Goal: Task Accomplishment & Management: Use online tool/utility

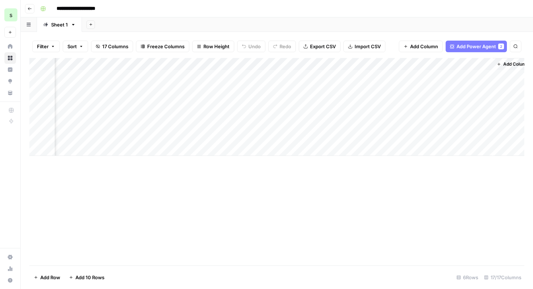
scroll to position [420, 0]
click at [485, 76] on div "Add Column" at bounding box center [276, 107] width 495 height 98
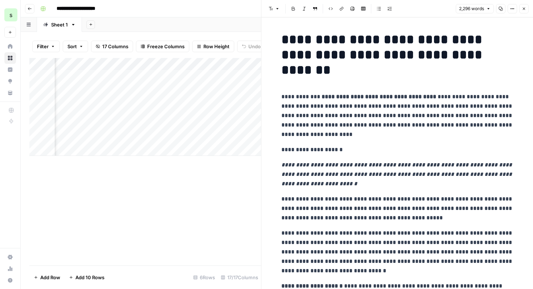
click at [523, 11] on icon "button" at bounding box center [524, 9] width 4 height 4
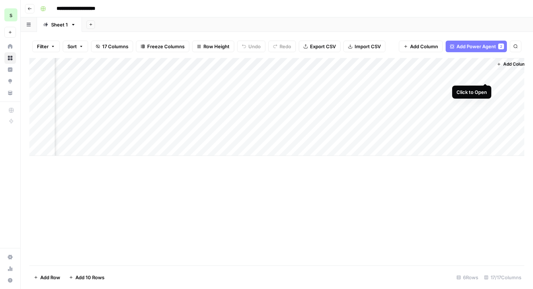
click at [486, 76] on div "Add Column" at bounding box center [276, 107] width 495 height 98
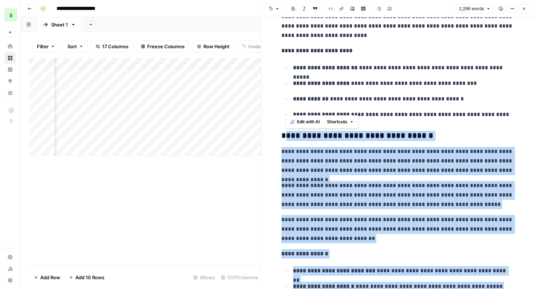
scroll to position [937, 0]
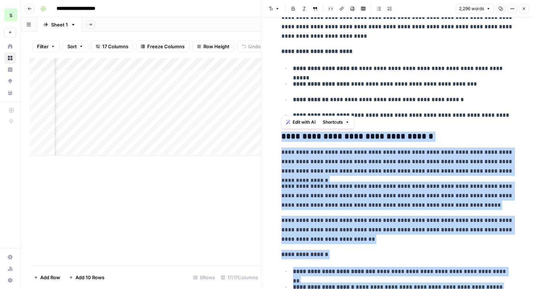
drag, startPoint x: 477, startPoint y: 137, endPoint x: 279, endPoint y: 135, distance: 198.2
click at [302, 120] on span "Edit with AI" at bounding box center [303, 122] width 23 height 7
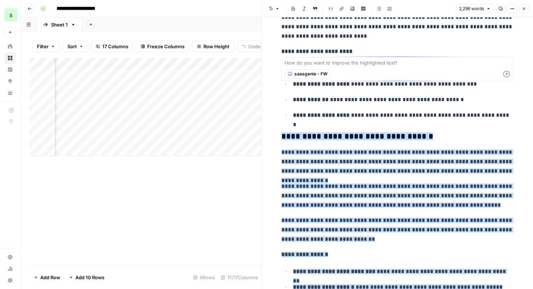
scroll to position [984, 0]
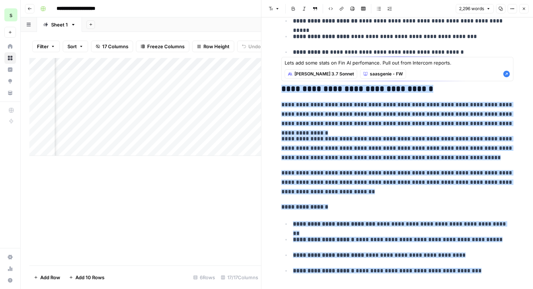
click at [311, 72] on span "[PERSON_NAME] 3.7 Sonnet" at bounding box center [323, 74] width 59 height 7
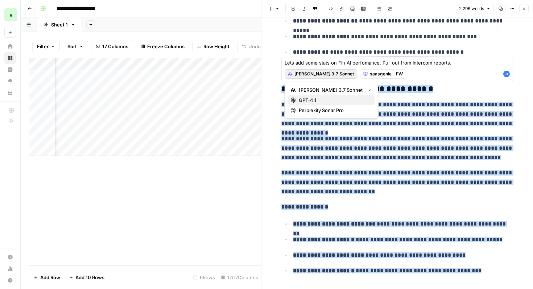
click at [324, 97] on span "GPT-4.1" at bounding box center [334, 99] width 70 height 7
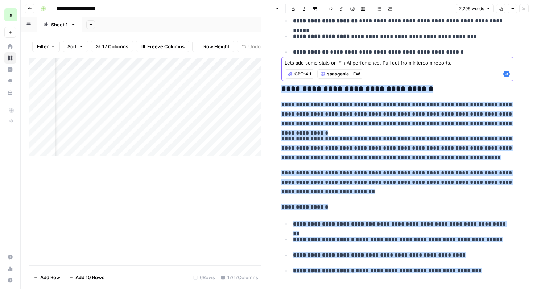
click at [456, 63] on textarea "Lets add some stats on Fin AI perfomance. Pull out from Intercom reports." at bounding box center [396, 62] width 225 height 7
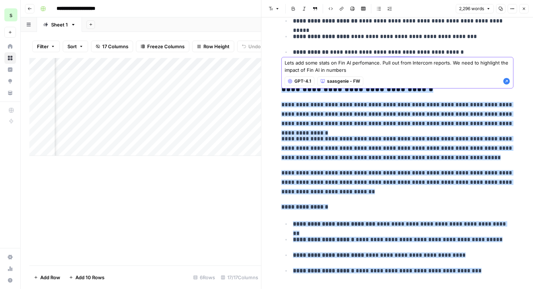
type textarea "Lets add some stats on Fin AI perfomance. Pull out from Intercom reports. We ne…"
click at [508, 84] on icon "button" at bounding box center [506, 81] width 7 height 7
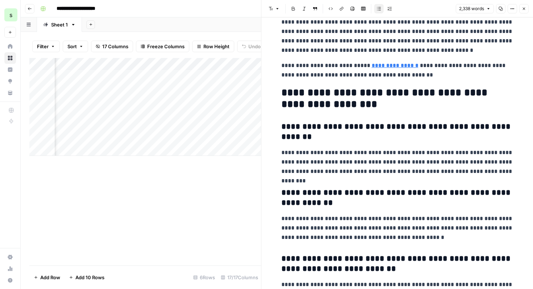
scroll to position [3338, 0]
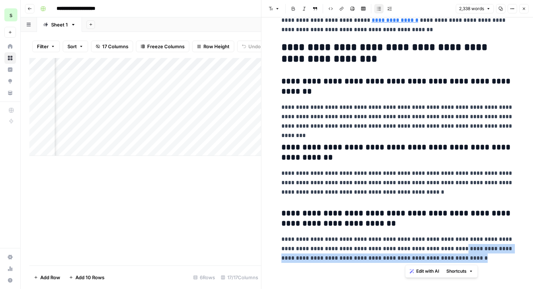
drag, startPoint x: 483, startPoint y: 258, endPoint x: 458, endPoint y: 248, distance: 26.7
click at [462, 250] on p "**********" at bounding box center [397, 248] width 232 height 28
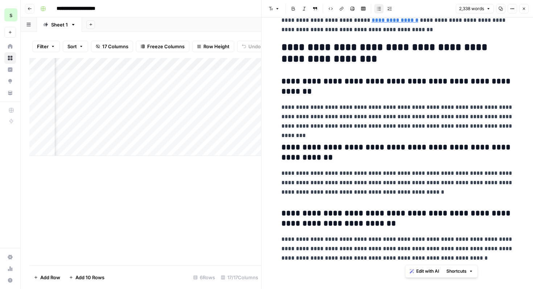
click at [495, 219] on h3 "**********" at bounding box center [397, 218] width 232 height 20
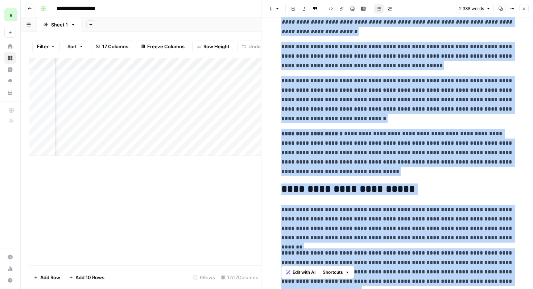
scroll to position [0, 0]
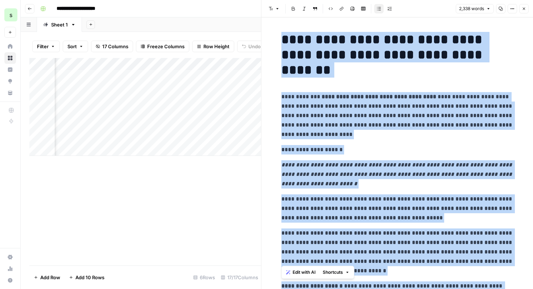
click at [299, 273] on span "Edit with AI" at bounding box center [303, 272] width 23 height 7
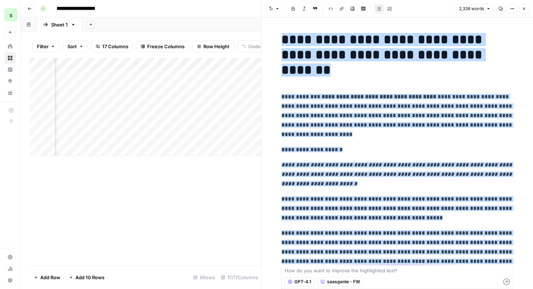
scroll to position [3313, 0]
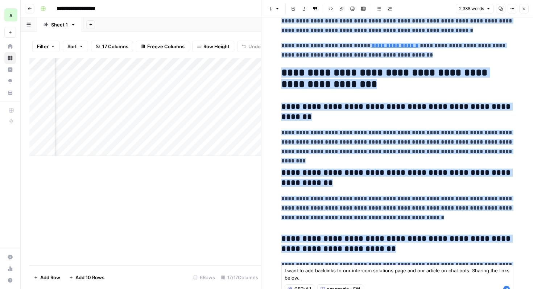
click at [351, 271] on textarea "I want to add backlinks to our intercom solutions page and our article on chat …" at bounding box center [396, 274] width 225 height 14
click at [481, 272] on textarea "I want to add backlinks to our Check out our intercom offerings (intercom solut…" at bounding box center [396, 274] width 225 height 14
click at [398, 278] on textarea "I want to add backlinks to our Check out our intercom offerings (intercom solut…" at bounding box center [396, 274] width 225 height 14
drag, startPoint x: 484, startPoint y: 271, endPoint x: 498, endPoint y: 280, distance: 17.0
click at [498, 280] on textarea "I want to add backlinks to our Check out our intercom offerings (intercom solut…" at bounding box center [396, 274] width 225 height 14
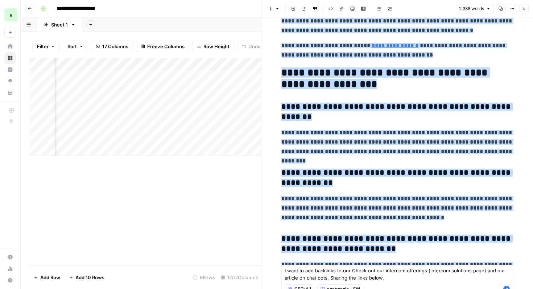
click at [496, 270] on textarea "I want to add backlinks to our Check out our intercom offerings (intercom solut…" at bounding box center [396, 274] width 225 height 14
click at [396, 276] on textarea "I want to add backlinks to our Check out our intercom offerings (intercom solut…" at bounding box center [396, 274] width 225 height 14
click at [408, 280] on textarea "I want to add backlinks to our Check out our intercom offerings (intercom solut…" at bounding box center [396, 274] width 225 height 14
paste textarea "[URL]"
click at [386, 278] on textarea "I want to add backlinks to our Check out our intercom offerings (intercom solut…" at bounding box center [396, 274] width 225 height 14
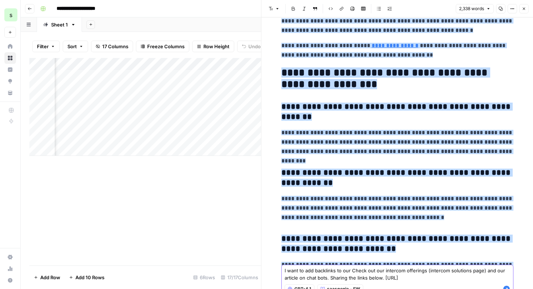
click at [384, 278] on textarea "I want to add backlinks to our Check out our intercom offerings (intercom solut…" at bounding box center [396, 274] width 225 height 14
click at [374, 281] on textarea "I want to add backlinks to our Check out our intercom offerings (intercom solut…" at bounding box center [396, 274] width 225 height 14
paste textarea "[URL]"
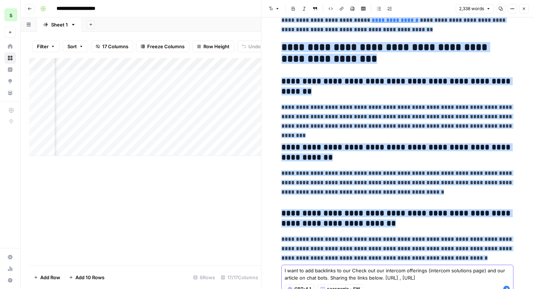
click at [383, 279] on textarea "I want to add backlinks to our Check out our intercom offerings (intercom solut…" at bounding box center [396, 274] width 225 height 14
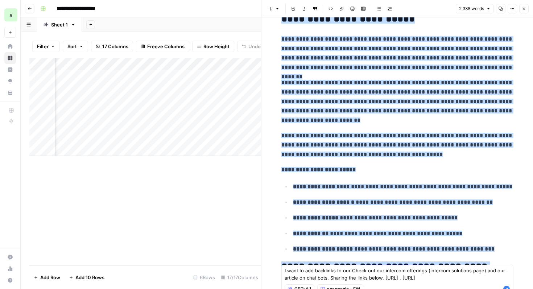
scroll to position [0, 0]
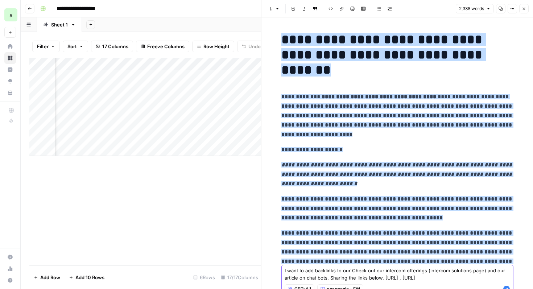
click at [441, 281] on textarea "I want to add backlinks to our Check out our intercom offerings (intercom solut…" at bounding box center [396, 274] width 225 height 14
drag, startPoint x: 441, startPoint y: 284, endPoint x: 383, endPoint y: 277, distance: 57.8
click at [383, 277] on textarea "I want to add backlinks to our Check out our intercom offerings (intercom solut…" at bounding box center [396, 274] width 225 height 14
paste textarea "[URL] , [URL]"
click at [351, 288] on div "I want to add backlinks to our Check out our intercom offerings (intercom solut…" at bounding box center [397, 281] width 232 height 32
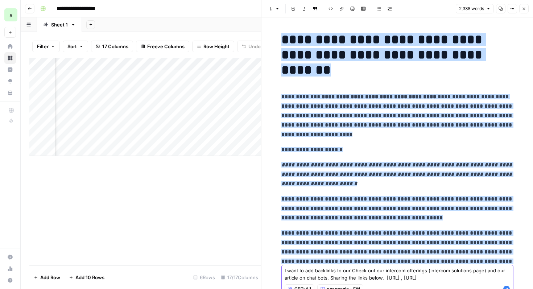
click at [353, 281] on textarea "I want to add backlinks to our Check out our intercom offerings (intercom solut…" at bounding box center [396, 274] width 225 height 14
drag, startPoint x: 353, startPoint y: 285, endPoint x: 383, endPoint y: 283, distance: 29.8
click at [383, 281] on textarea "I want to add backlinks to our Check out our intercom offerings (intercom solut…" at bounding box center [396, 274] width 225 height 14
click at [496, 288] on div "I want to add backlinks to our Check out our intercom offerings (intercom solut…" at bounding box center [397, 281] width 232 height 32
click at [501, 281] on textarea "I want to add backlinks to our Check out our intercom offerings (intercom solut…" at bounding box center [396, 274] width 225 height 14
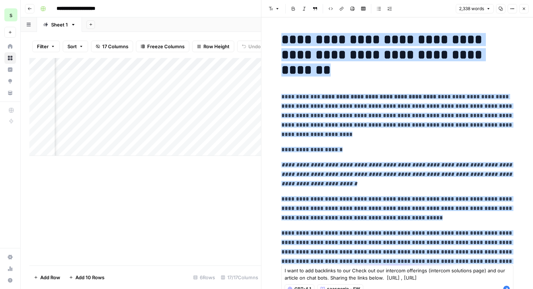
click at [509, 288] on div "I want to add backlinks to our Check out our intercom offerings (intercom solut…" at bounding box center [397, 281] width 232 height 32
click at [511, 288] on div "I want to add backlinks to our Check out our intercom offerings (intercom solut…" at bounding box center [397, 281] width 232 height 32
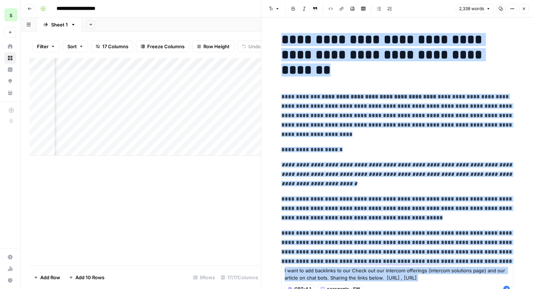
click at [511, 288] on div "I want to add backlinks to our Check out our intercom offerings (intercom solut…" at bounding box center [397, 281] width 232 height 32
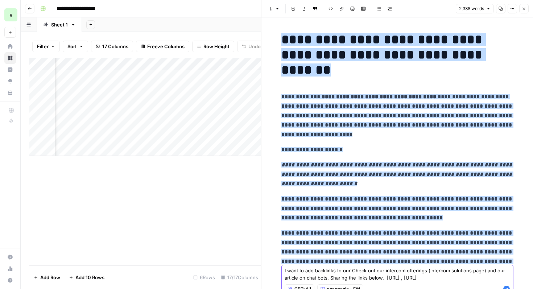
drag, startPoint x: 470, startPoint y: 281, endPoint x: 381, endPoint y: 276, distance: 88.5
click at [381, 276] on textarea "I want to add backlinks to our Check out our intercom offerings (intercom solut…" at bounding box center [396, 274] width 225 height 14
click at [387, 279] on textarea "I want to add backlinks to our Check out our intercom offerings (intercom solut…" at bounding box center [396, 274] width 225 height 14
drag, startPoint x: 385, startPoint y: 278, endPoint x: 435, endPoint y: 287, distance: 50.7
click at [435, 281] on textarea "I want to add backlinks to our Check out our intercom offerings (intercom solut…" at bounding box center [396, 274] width 225 height 14
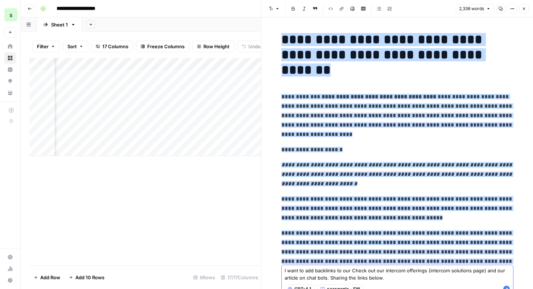
type textarea "I want to add backlinks to our Check out our intercom offerings (intercom solut…"
click at [506, 288] on icon "button" at bounding box center [506, 289] width 7 height 7
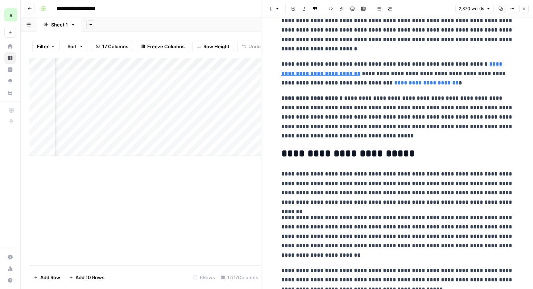
scroll to position [204, 0]
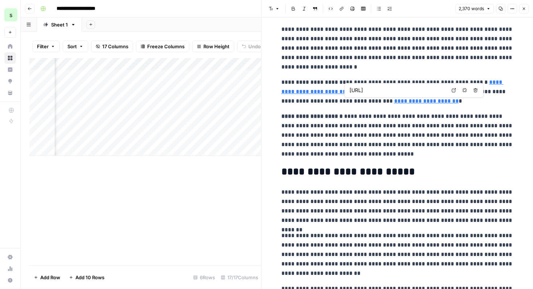
click at [465, 89] on icon "button" at bounding box center [464, 90] width 4 height 4
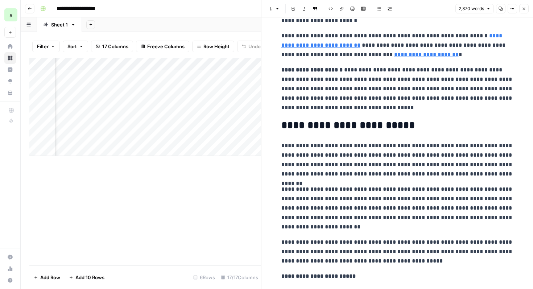
scroll to position [249, 0]
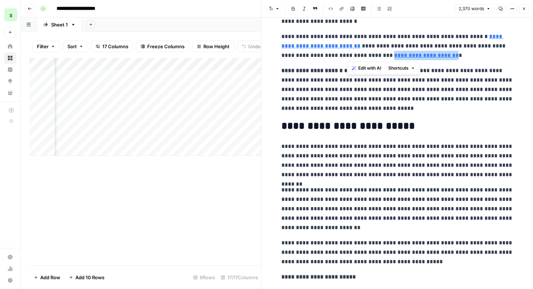
drag, startPoint x: 410, startPoint y: 56, endPoint x: 348, endPoint y: 57, distance: 62.0
click at [348, 57] on p "**********" at bounding box center [397, 46] width 232 height 28
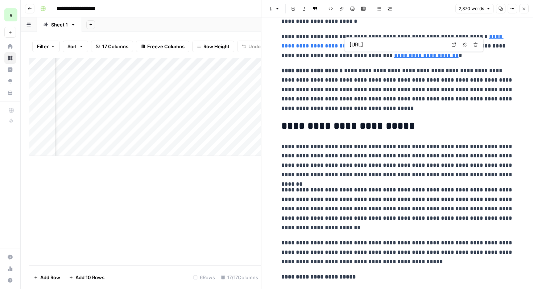
click at [425, 44] on input "[URL]" at bounding box center [397, 44] width 96 height 7
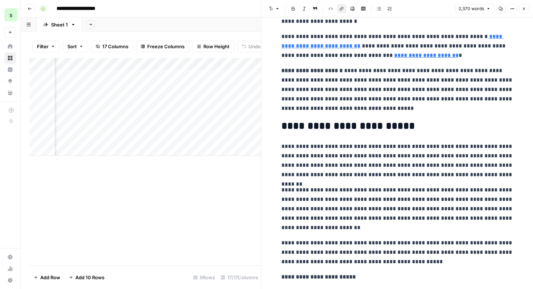
click at [394, 57] on link "**********" at bounding box center [426, 55] width 65 height 5
click at [392, 44] on input "[URL]" at bounding box center [397, 44] width 96 height 7
drag, startPoint x: 350, startPoint y: 45, endPoint x: 442, endPoint y: 45, distance: 92.1
click at [442, 45] on input "[URL]" at bounding box center [397, 44] width 96 height 7
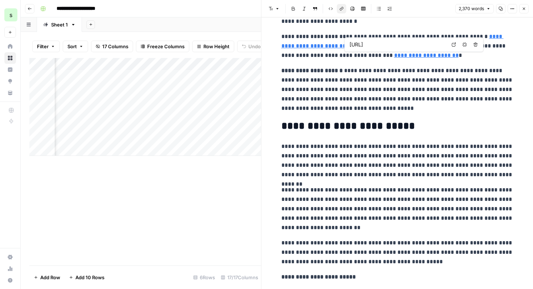
type input "e"
click at [394, 54] on link "**********" at bounding box center [426, 55] width 65 height 5
click at [398, 45] on input "[URL]" at bounding box center [397, 44] width 96 height 7
click at [352, 46] on input "[URL]" at bounding box center [397, 44] width 96 height 7
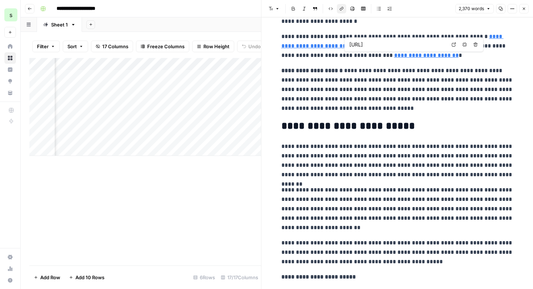
drag, startPoint x: 350, startPoint y: 46, endPoint x: 450, endPoint y: 50, distance: 100.5
click at [450, 50] on div "[URL] Open in a new tab Remove link Remove link and delete text" at bounding box center [413, 44] width 139 height 14
paste input "[URL]"
type input "[URL]"
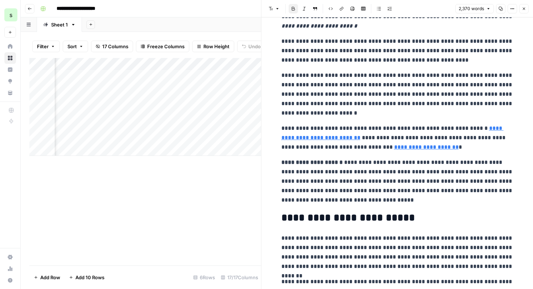
scroll to position [163, 0]
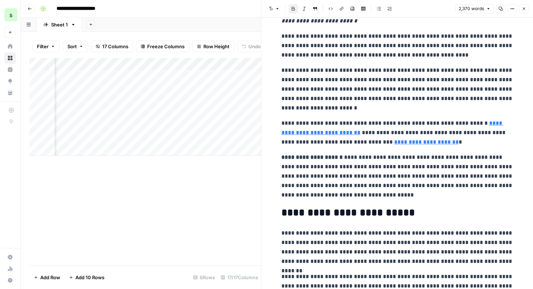
click at [394, 144] on link "**********" at bounding box center [426, 141] width 65 height 5
click at [386, 153] on p "**********" at bounding box center [397, 176] width 232 height 47
click at [315, 130] on link "**********" at bounding box center [392, 127] width 222 height 15
click at [333, 135] on link "**********" at bounding box center [392, 127] width 222 height 15
click at [329, 134] on link "**********" at bounding box center [392, 127] width 222 height 15
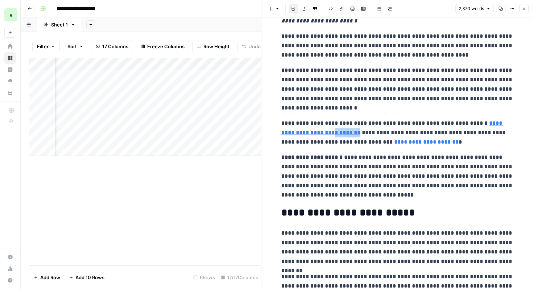
click at [329, 134] on link "**********" at bounding box center [392, 127] width 222 height 15
click at [331, 134] on link "**********" at bounding box center [392, 127] width 222 height 15
click at [337, 111] on p "**********" at bounding box center [397, 89] width 232 height 47
click at [295, 128] on p "**********" at bounding box center [397, 133] width 232 height 28
click at [339, 134] on link "**********" at bounding box center [392, 127] width 222 height 15
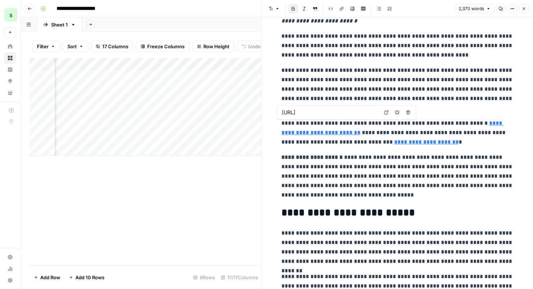
click at [341, 132] on link "**********" at bounding box center [392, 127] width 222 height 15
drag, startPoint x: 342, startPoint y: 132, endPoint x: 283, endPoint y: 129, distance: 59.1
click at [283, 129] on p "**********" at bounding box center [397, 133] width 232 height 28
click at [288, 134] on link "**********" at bounding box center [392, 127] width 222 height 15
click at [342, 129] on p "**********" at bounding box center [397, 133] width 232 height 28
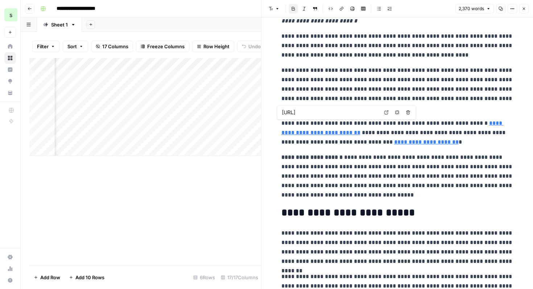
click at [340, 132] on link "**********" at bounding box center [392, 127] width 222 height 15
click at [331, 133] on link "**********" at bounding box center [392, 127] width 222 height 15
click at [317, 137] on p "**********" at bounding box center [397, 133] width 232 height 28
click at [319, 112] on p "**********" at bounding box center [397, 89] width 232 height 47
click at [334, 133] on link "**********" at bounding box center [392, 127] width 222 height 15
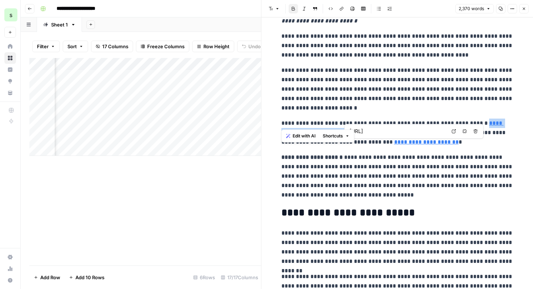
type input "[URL]"
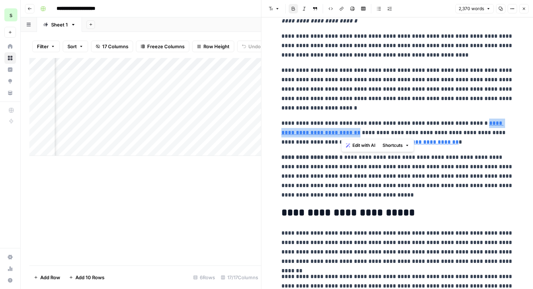
drag, startPoint x: 475, startPoint y: 122, endPoint x: 341, endPoint y: 132, distance: 134.4
click at [341, 132] on p "**********" at bounding box center [397, 133] width 232 height 28
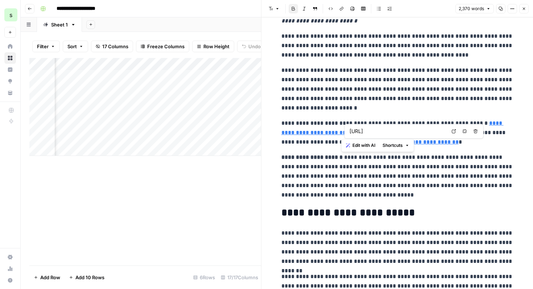
click at [383, 130] on input "[URL]" at bounding box center [397, 131] width 96 height 7
drag, startPoint x: 412, startPoint y: 132, endPoint x: 447, endPoint y: 132, distance: 34.8
click at [447, 132] on div "[URL]" at bounding box center [398, 131] width 100 height 9
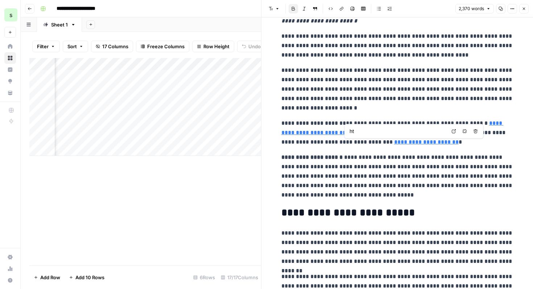
type input "h"
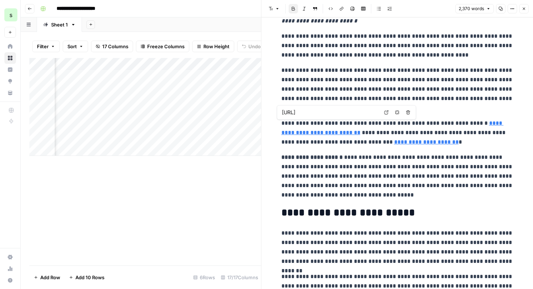
click at [333, 132] on link "**********" at bounding box center [392, 127] width 222 height 15
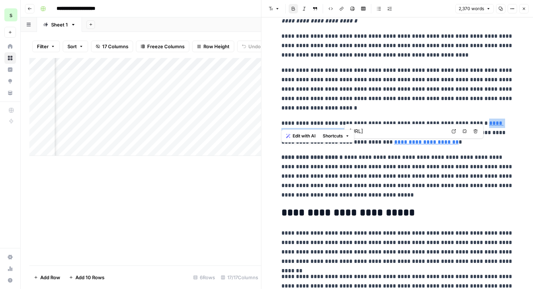
type input "[URL]"
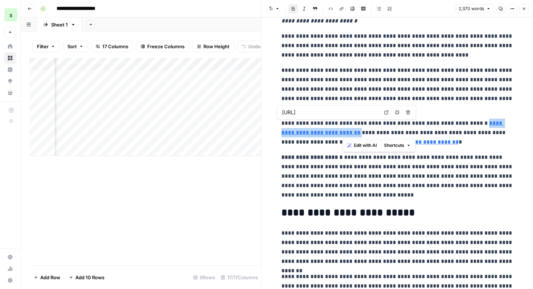
drag, startPoint x: 475, startPoint y: 123, endPoint x: 342, endPoint y: 133, distance: 133.7
click at [342, 133] on p "**********" at bounding box center [397, 133] width 232 height 28
click at [332, 132] on link "**********" at bounding box center [392, 127] width 222 height 15
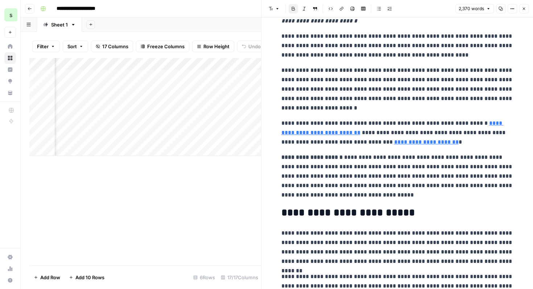
click at [338, 134] on link "**********" at bounding box center [392, 127] width 222 height 15
click at [334, 131] on link "**********" at bounding box center [392, 127] width 222 height 15
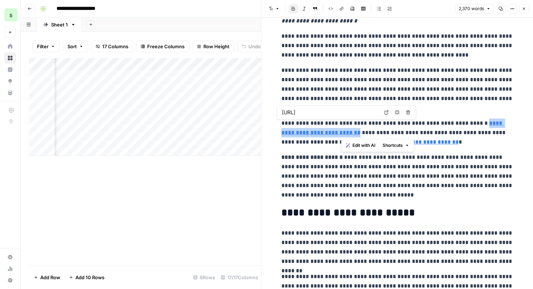
drag, startPoint x: 473, startPoint y: 124, endPoint x: 340, endPoint y: 135, distance: 133.5
click at [340, 135] on p "**********" at bounding box center [397, 133] width 232 height 28
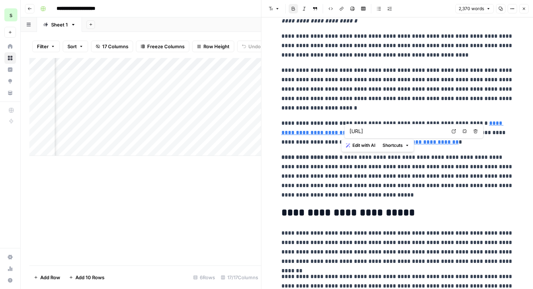
click at [408, 131] on input "[URL]" at bounding box center [397, 131] width 96 height 7
drag, startPoint x: 349, startPoint y: 131, endPoint x: 451, endPoint y: 129, distance: 101.5
click at [451, 129] on div "[URL] Open in a new tab Remove link Remove link and delete text" at bounding box center [413, 131] width 139 height 14
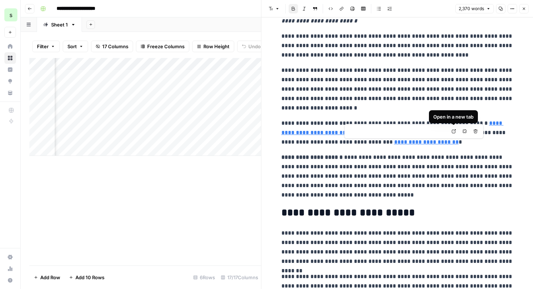
paste input "[URL]"
type input "[URL]"
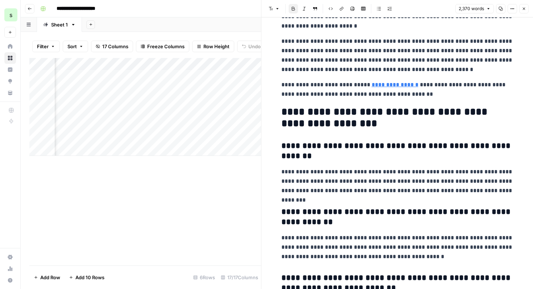
scroll to position [3387, 0]
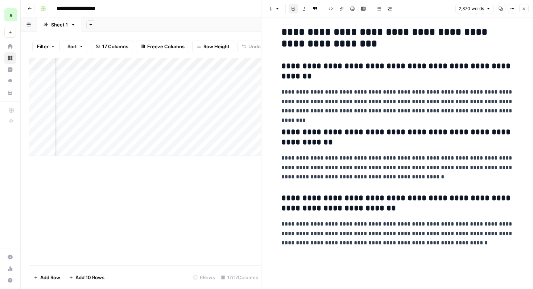
click at [526, 11] on button "Close" at bounding box center [523, 8] width 9 height 9
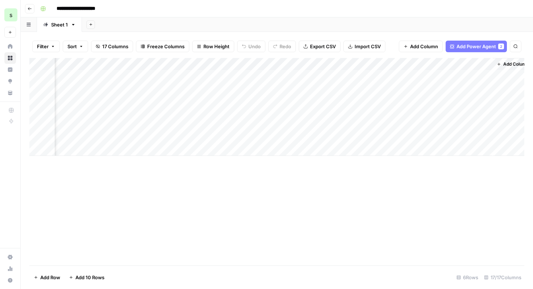
scroll to position [0, 919]
click at [478, 63] on div "Add Column" at bounding box center [276, 107] width 495 height 98
click at [514, 65] on span "Add Column" at bounding box center [507, 64] width 25 height 7
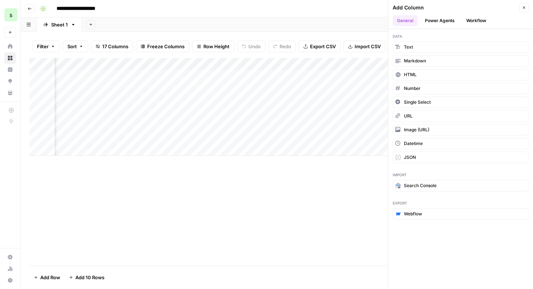
click at [478, 17] on button "Workflow" at bounding box center [476, 20] width 29 height 11
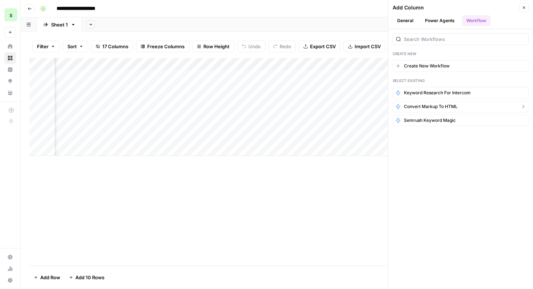
click at [481, 107] on button "convert markup to HTML" at bounding box center [460, 107] width 136 height 12
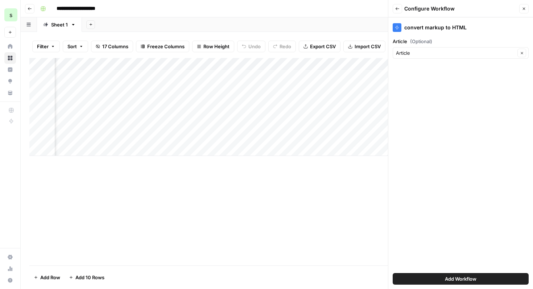
click at [482, 277] on button "Add Workflow" at bounding box center [460, 279] width 136 height 12
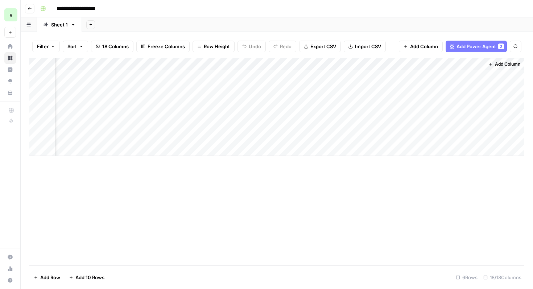
scroll to position [0, 1009]
click at [388, 63] on div "Add Column" at bounding box center [276, 107] width 495 height 98
click at [437, 78] on div "Add Column" at bounding box center [276, 107] width 495 height 98
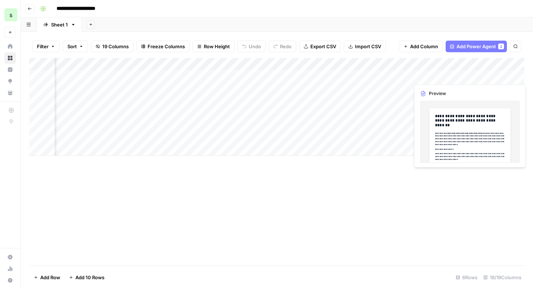
click at [507, 75] on div "Add Column" at bounding box center [276, 107] width 495 height 98
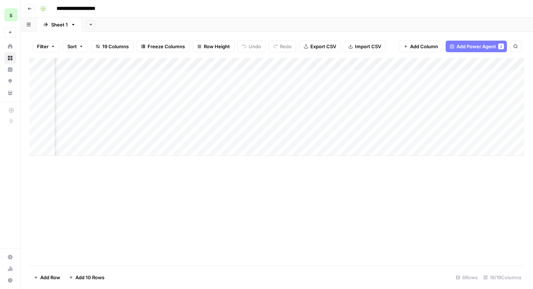
click at [507, 75] on div at bounding box center [516, 75] width 66 height 13
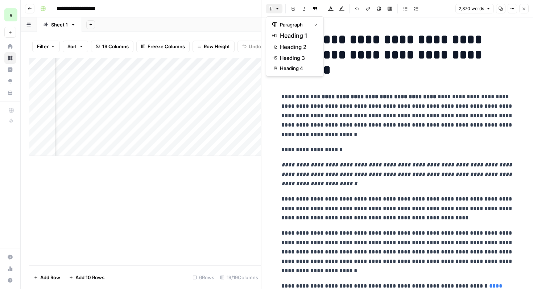
click at [277, 8] on icon "button" at bounding box center [277, 9] width 4 height 4
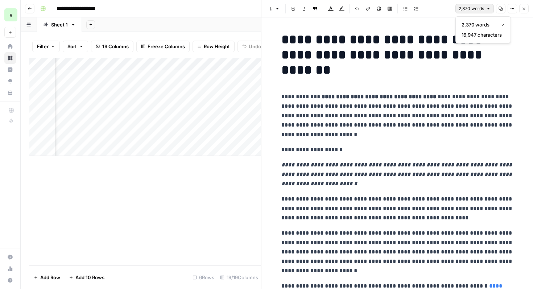
click at [486, 9] on icon "button" at bounding box center [488, 9] width 4 height 4
click at [510, 9] on icon "button" at bounding box center [512, 9] width 4 height 4
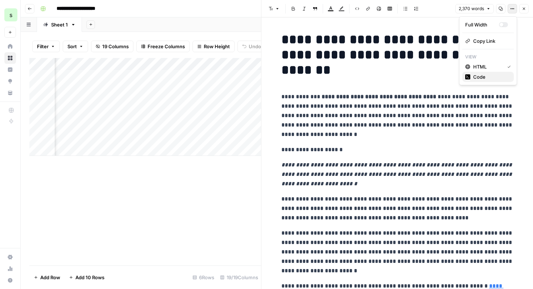
click at [489, 72] on button "Code" at bounding box center [487, 77] width 51 height 10
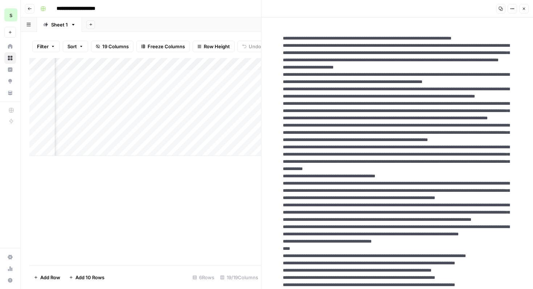
click at [510, 11] on button "Options" at bounding box center [511, 8] width 9 height 9
click at [495, 51] on span "HTML" at bounding box center [490, 50] width 35 height 7
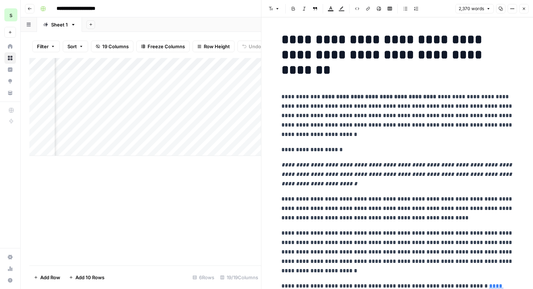
click at [512, 7] on icon "button" at bounding box center [512, 9] width 4 height 4
click at [497, 76] on span "Code" at bounding box center [490, 76] width 35 height 7
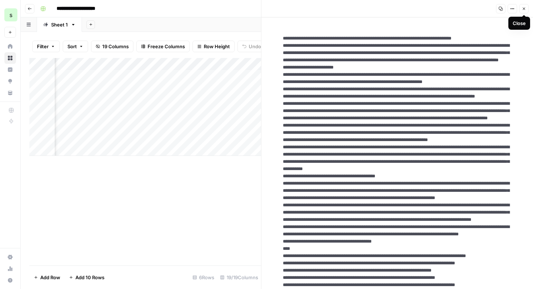
click at [526, 12] on button "Close" at bounding box center [523, 8] width 9 height 9
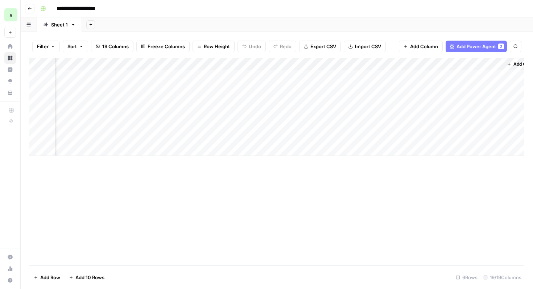
scroll to position [0, 1075]
click at [504, 63] on span "Add Column" at bounding box center [507, 64] width 25 height 7
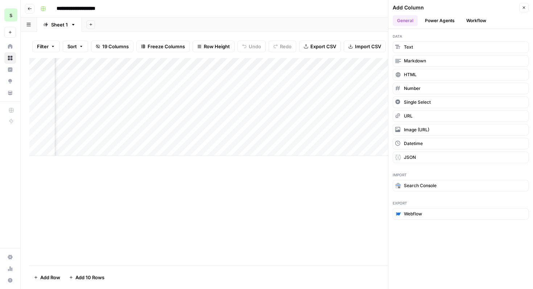
click at [479, 21] on button "Workflow" at bounding box center [476, 20] width 29 height 11
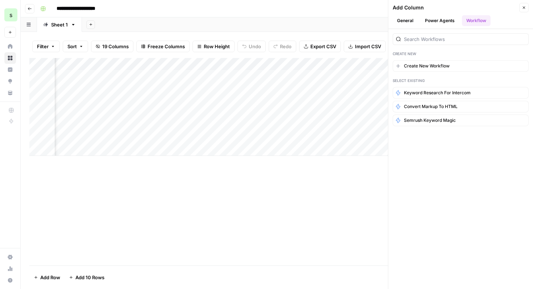
click at [404, 24] on button "General" at bounding box center [404, 20] width 25 height 11
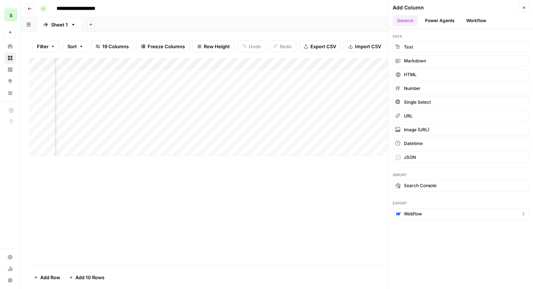
click at [437, 213] on button "Webflow" at bounding box center [460, 214] width 136 height 12
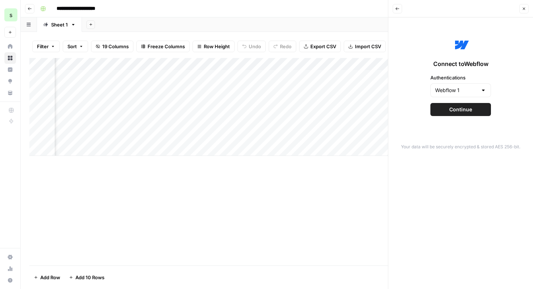
click at [481, 111] on button "Continue" at bounding box center [460, 109] width 61 height 13
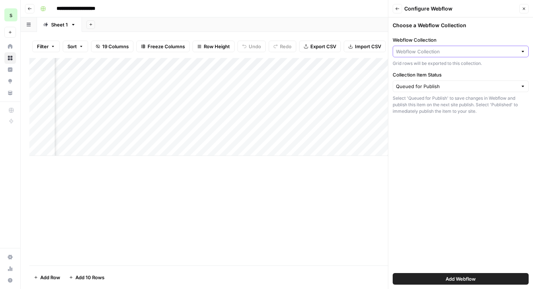
click at [491, 51] on input "Webflow Collection" at bounding box center [456, 51] width 121 height 7
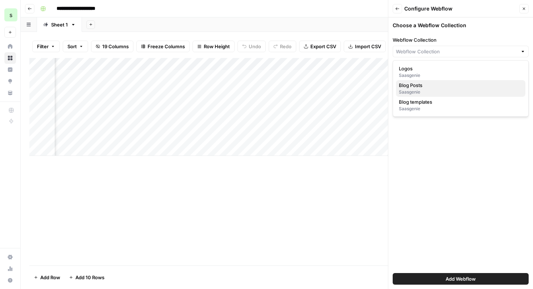
click at [457, 91] on div "Saasgenie" at bounding box center [461, 92] width 124 height 7
type input "Blog Posts"
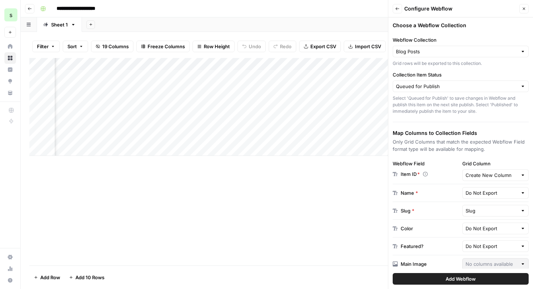
scroll to position [43, 0]
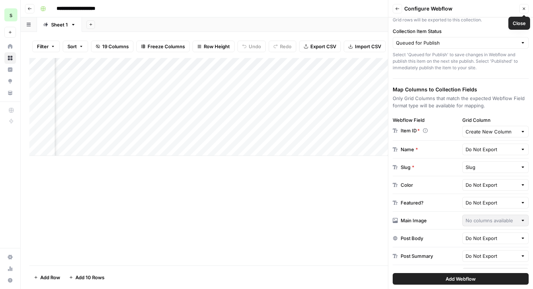
click at [524, 11] on button "Close" at bounding box center [523, 8] width 9 height 9
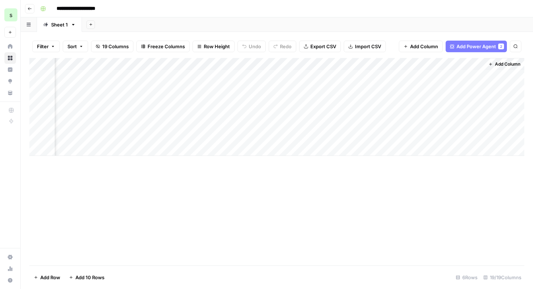
click at [503, 63] on span "Add Column" at bounding box center [507, 64] width 25 height 7
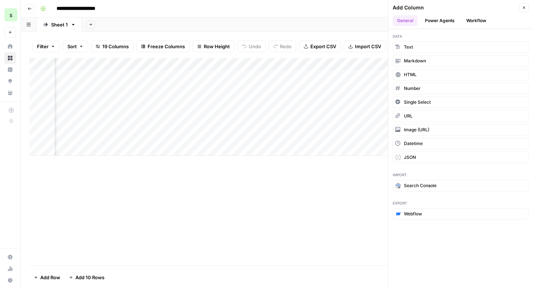
click at [446, 20] on button "Power Agents" at bounding box center [439, 20] width 38 height 11
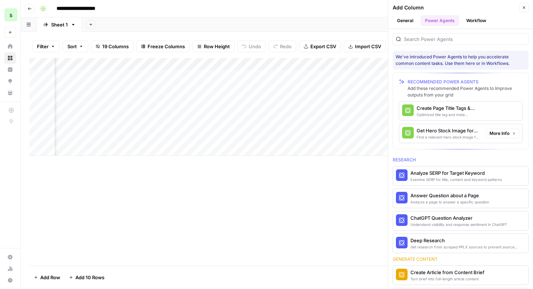
scroll to position [0, 1155]
click at [470, 113] on div "Optimized title tag and meta descriptions for a page" at bounding box center [448, 115] width 64 height 6
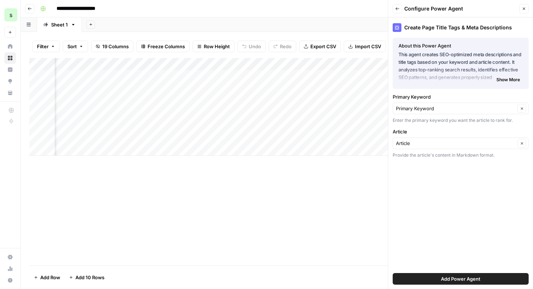
scroll to position [0, 1179]
click at [506, 279] on button "Add Power Agent" at bounding box center [460, 279] width 136 height 12
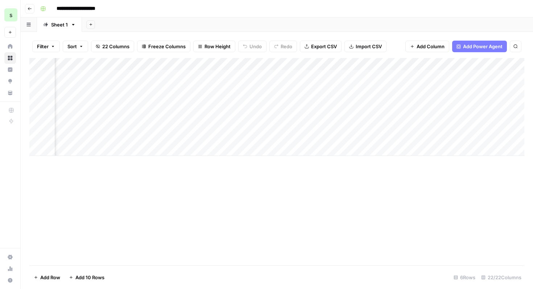
click at [390, 75] on div "Add Column" at bounding box center [276, 107] width 495 height 98
click at [450, 65] on div "Add Column" at bounding box center [276, 107] width 495 height 98
click at [450, 81] on input "Output (1)" at bounding box center [462, 81] width 74 height 7
drag, startPoint x: 450, startPoint y: 81, endPoint x: 421, endPoint y: 80, distance: 29.0
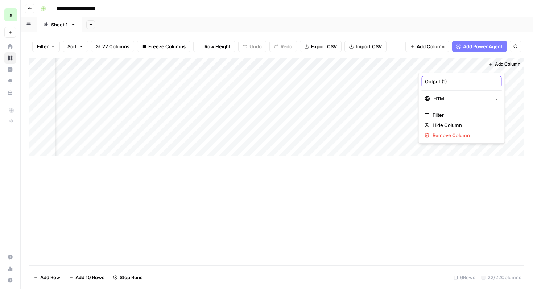
click at [421, 80] on div "Output (1) HTML Filter Hide Column Remove Column" at bounding box center [461, 107] width 87 height 71
type input "Converted HTML Article"
